Goal: Task Accomplishment & Management: Manage account settings

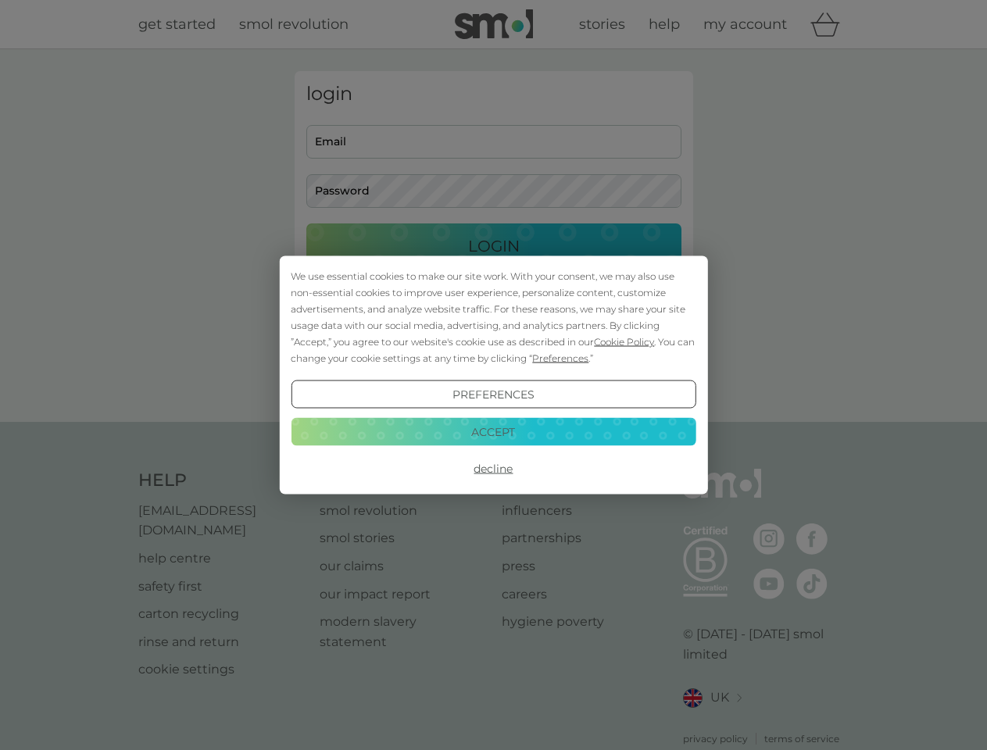
click at [624, 341] on span "Cookie Policy" at bounding box center [624, 342] width 60 height 12
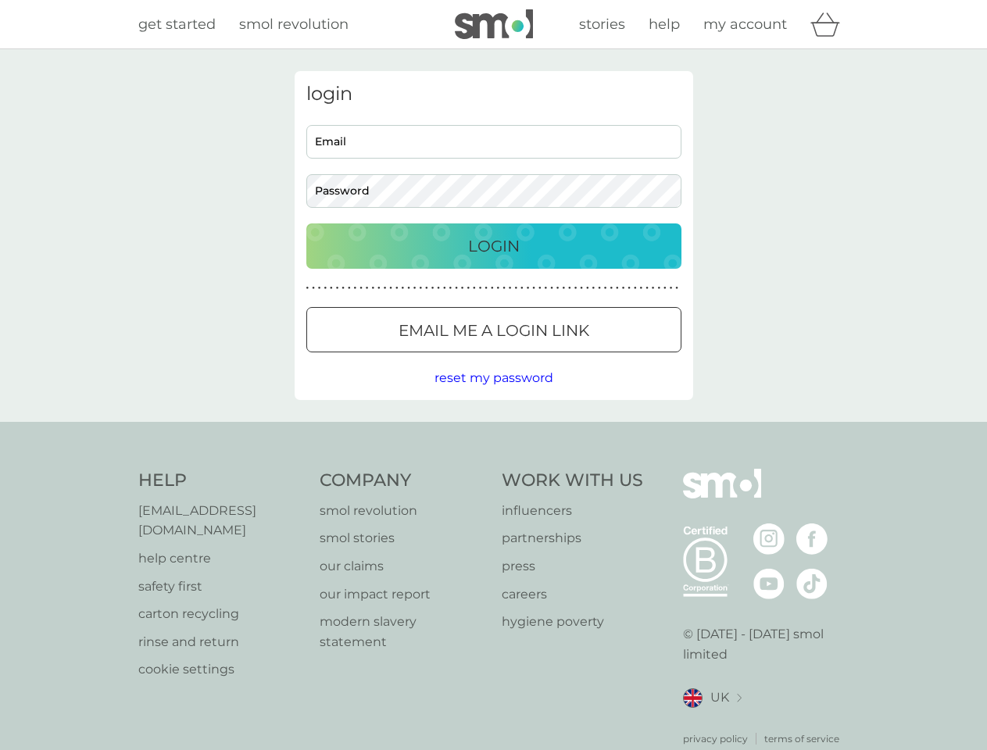
click at [559, 358] on div "login Email Password Login ● ● ● ● ● ● ● ● ● ● ● ● ● ● ● ● ● ● ● ● ● ● ● ● ● ● …" at bounding box center [494, 235] width 398 height 329
click at [493, 395] on div "login Email Password Login ● ● ● ● ● ● ● ● ● ● ● ● ● ● ● ● ● ● ● ● ● ● ● ● ● ● …" at bounding box center [494, 235] width 398 height 329
click at [493, 469] on div "Help [EMAIL_ADDRESS][DOMAIN_NAME] help centre safety first carton recycling rin…" at bounding box center [493, 607] width 711 height 277
click at [493, 431] on div "Help [EMAIL_ADDRESS][DOMAIN_NAME] help centre safety first carton recycling rin…" at bounding box center [493, 607] width 987 height 371
